Goal: Transaction & Acquisition: Purchase product/service

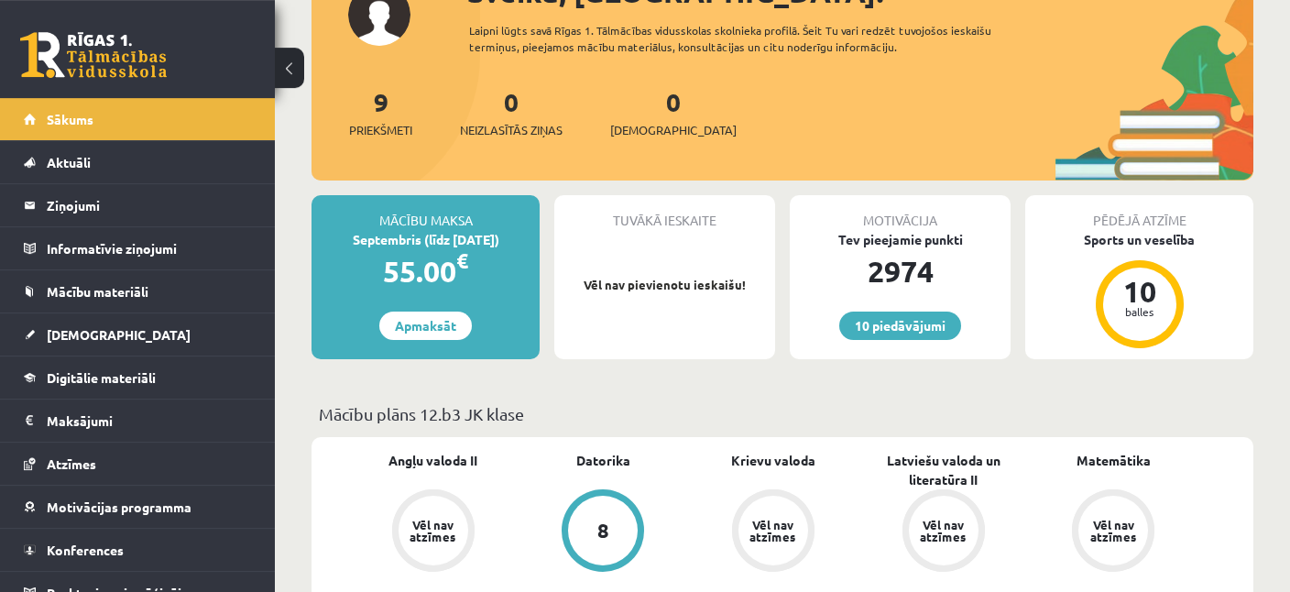
scroll to position [193, 0]
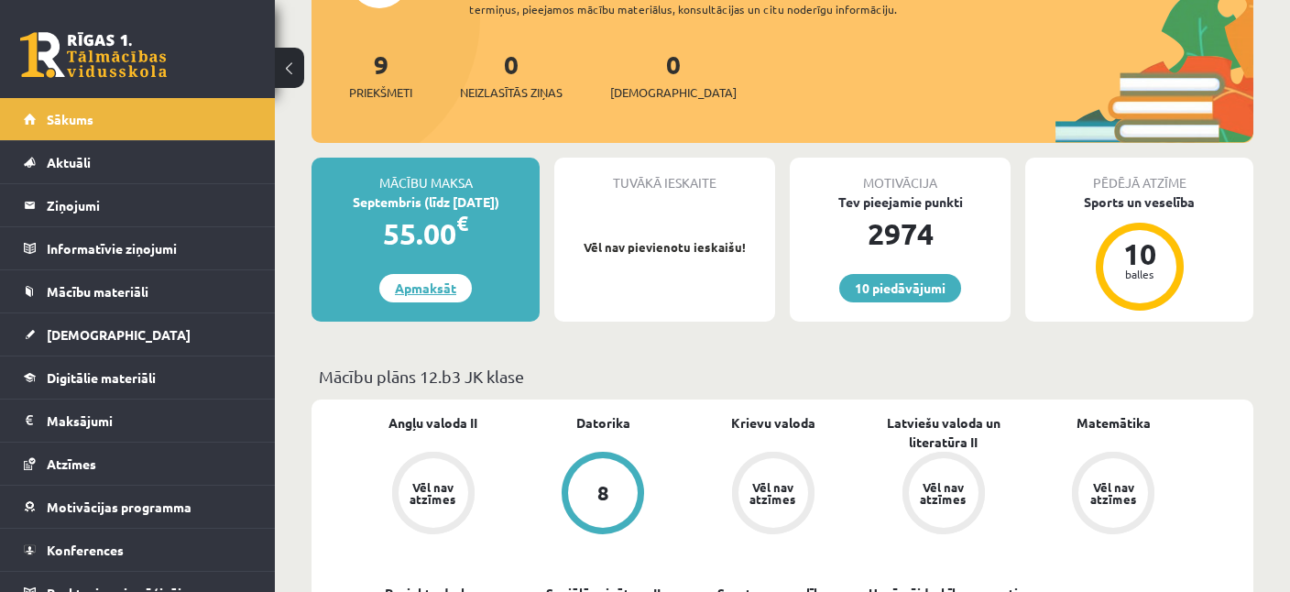
click at [443, 294] on link "Apmaksāt" at bounding box center [425, 288] width 93 height 28
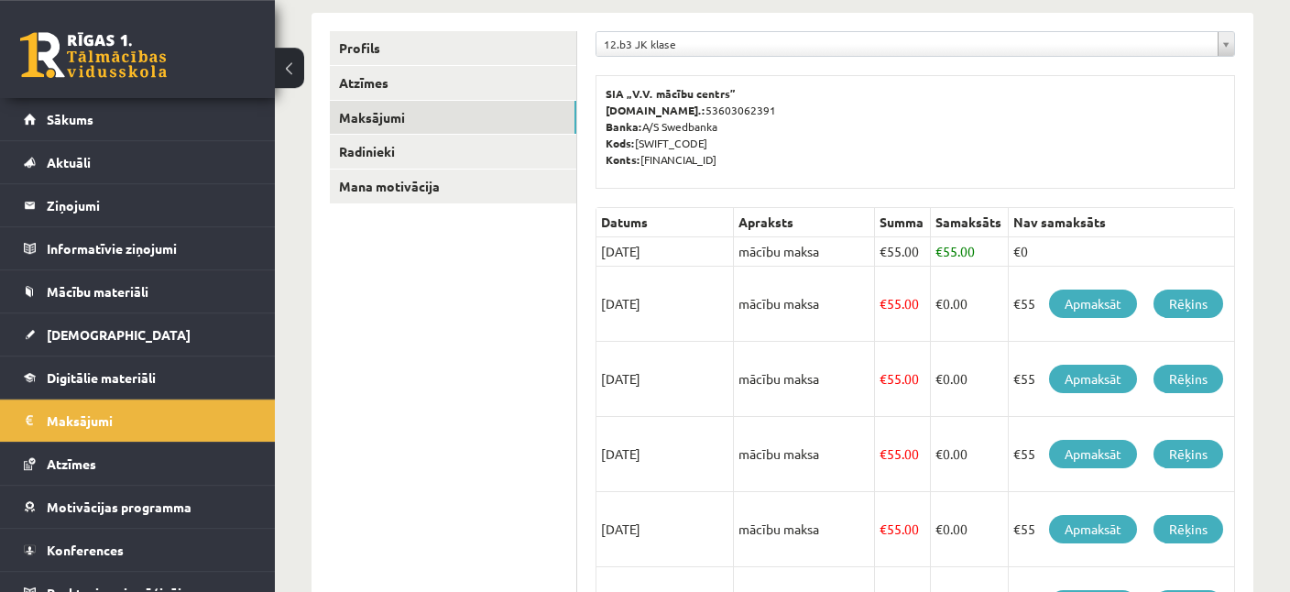
scroll to position [193, 0]
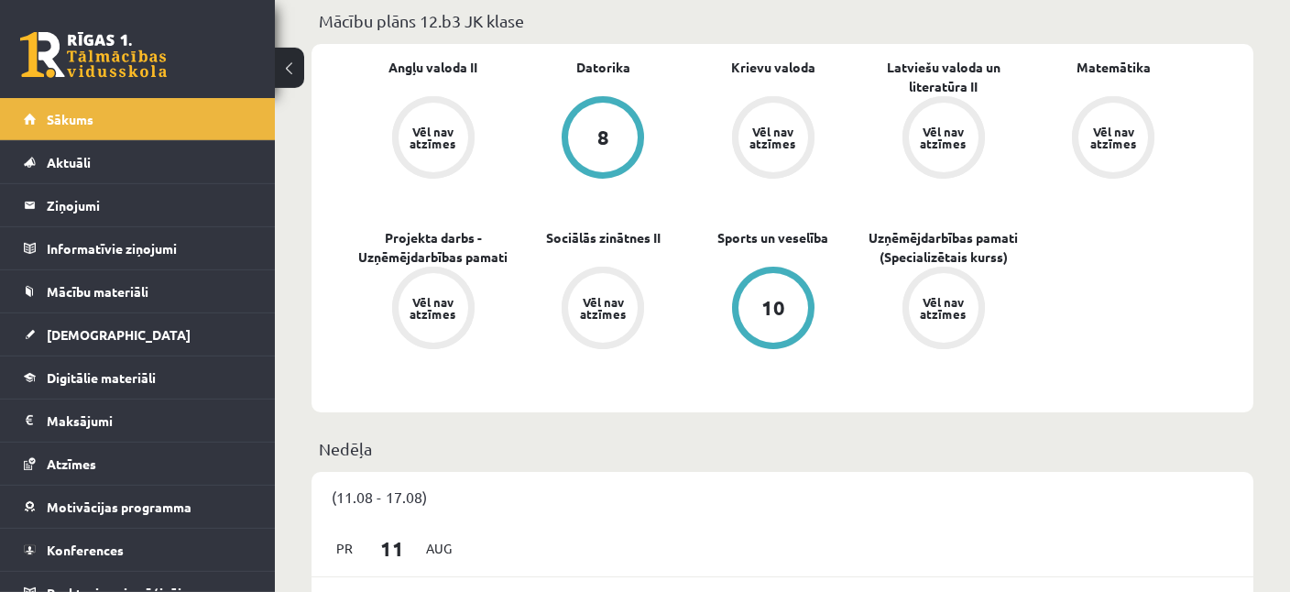
scroll to position [580, 0]
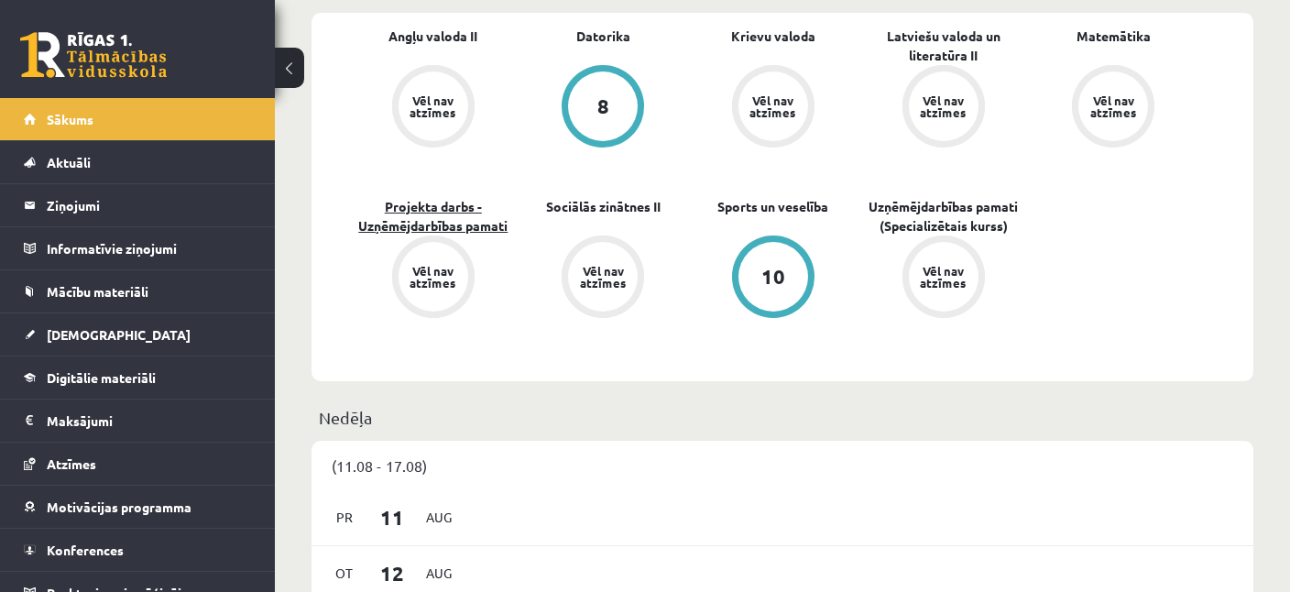
click at [432, 203] on link "Projekta darbs - Uzņēmējdarbības pamati" at bounding box center [433, 216] width 170 height 38
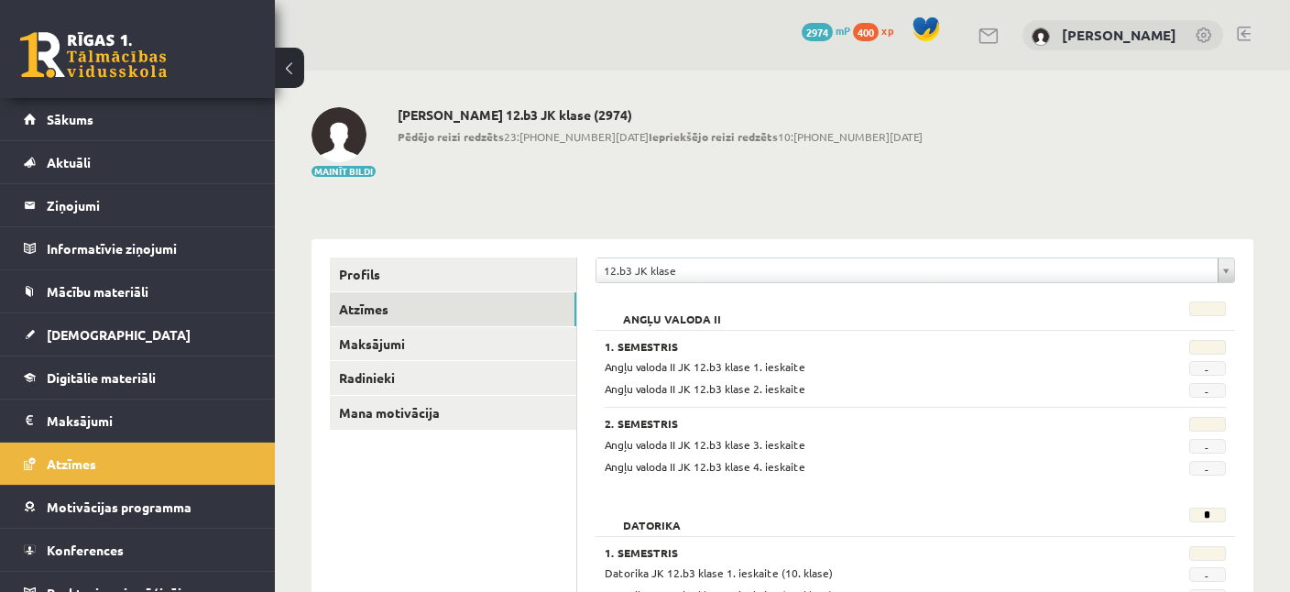
click at [127, 49] on link at bounding box center [93, 55] width 147 height 46
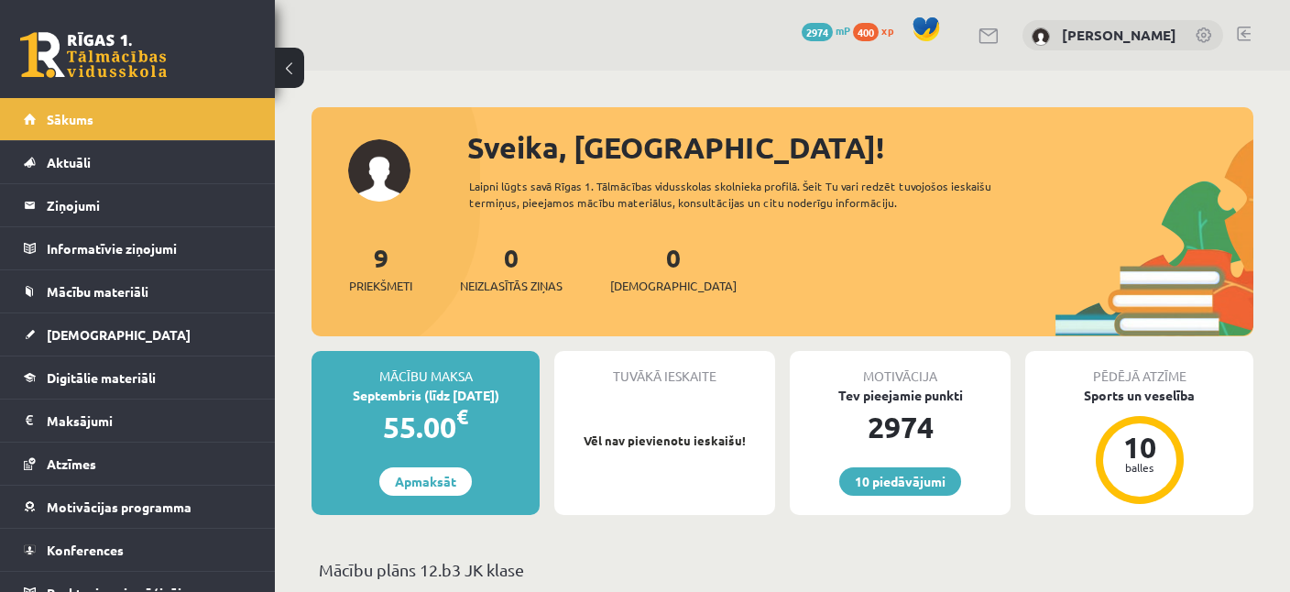
click at [813, 31] on span "2974" at bounding box center [817, 32] width 31 height 18
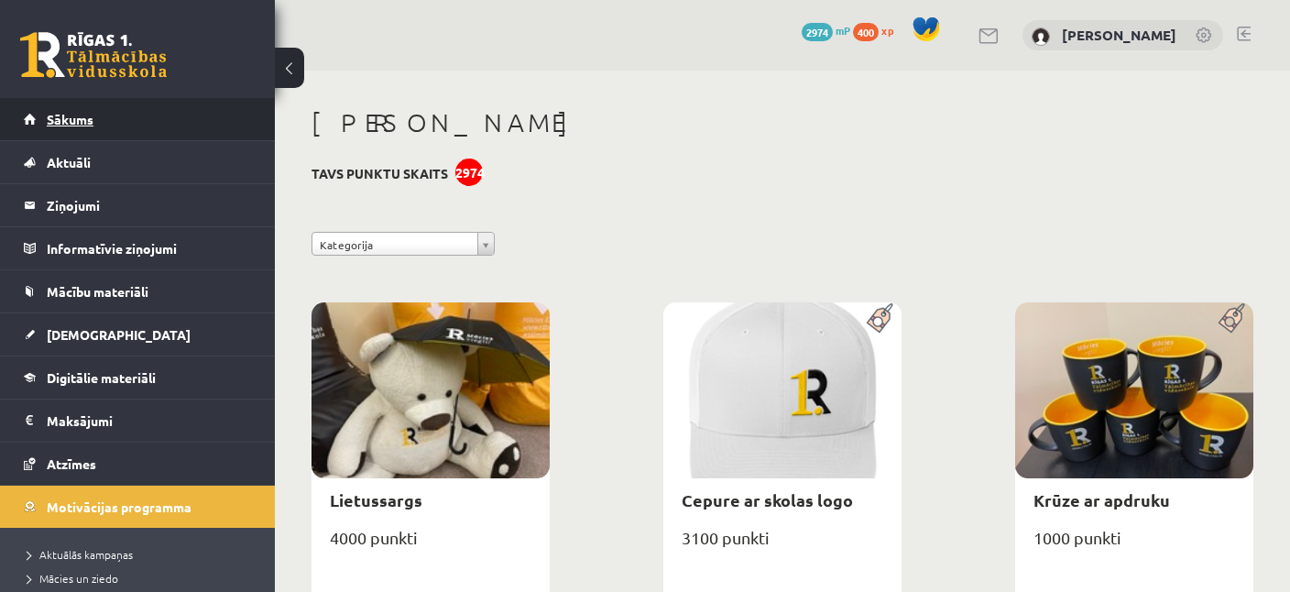
click at [39, 112] on link "Sākums" at bounding box center [138, 119] width 228 height 42
